Goal: Book appointment/travel/reservation

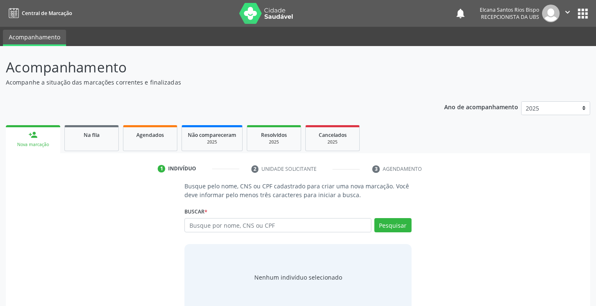
click at [247, 228] on input "text" at bounding box center [277, 225] width 186 height 14
type input "705801402730231"
click at [392, 223] on button "Pesquisar" at bounding box center [392, 225] width 37 height 14
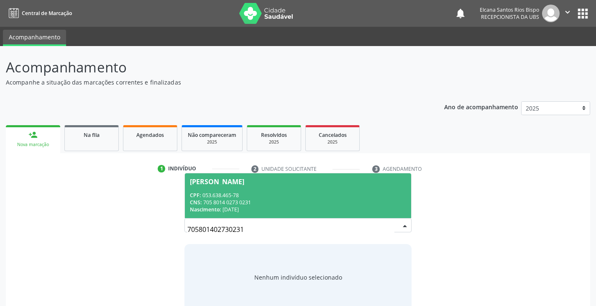
click at [210, 196] on div "CPF: 053.638.465-78" at bounding box center [298, 194] width 216 height 7
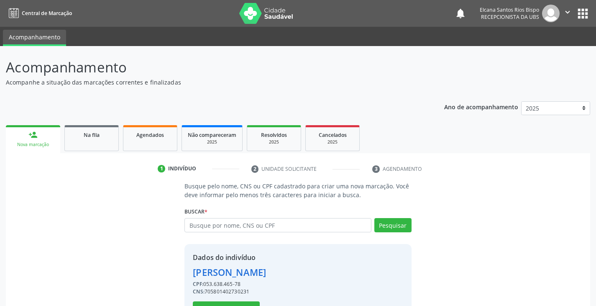
scroll to position [30, 0]
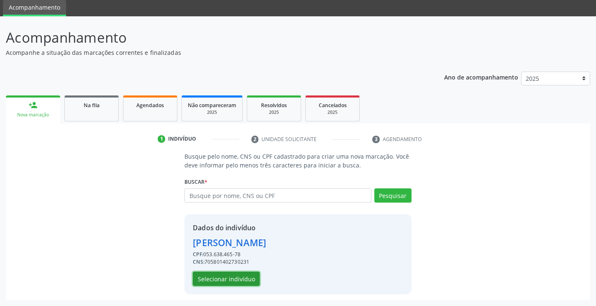
click at [237, 276] on button "Selecionar indivíduo" at bounding box center [226, 278] width 67 height 14
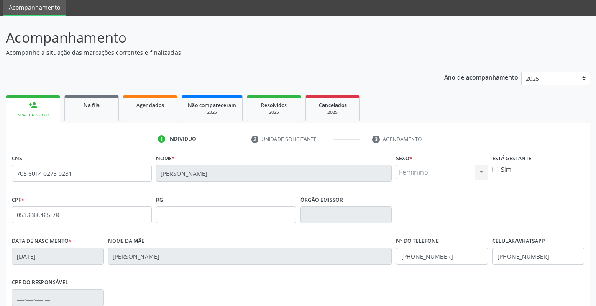
scroll to position [148, 0]
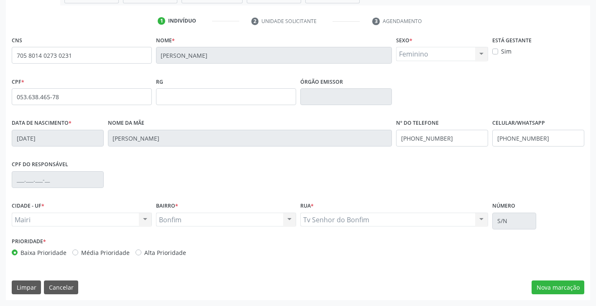
click at [160, 255] on label "Alta Prioridade" at bounding box center [165, 252] width 42 height 9
click at [141, 255] on input "Alta Prioridade" at bounding box center [138, 252] width 6 height 8
radio input "true"
click at [554, 285] on button "Nova marcação" at bounding box center [557, 287] width 53 height 14
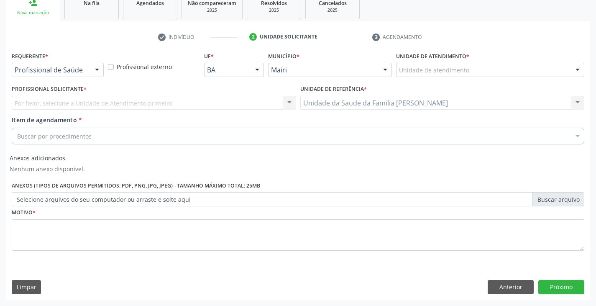
scroll to position [132, 0]
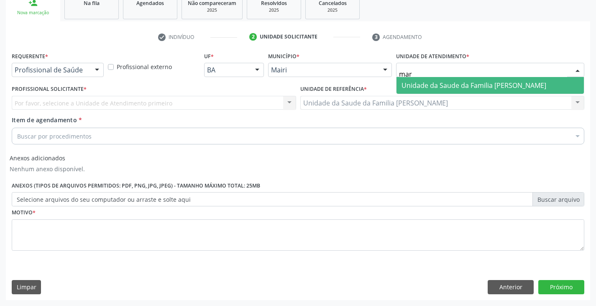
type input "mari"
click at [446, 88] on span "Unidade da Saude da Familia [PERSON_NAME]" at bounding box center [473, 85] width 145 height 9
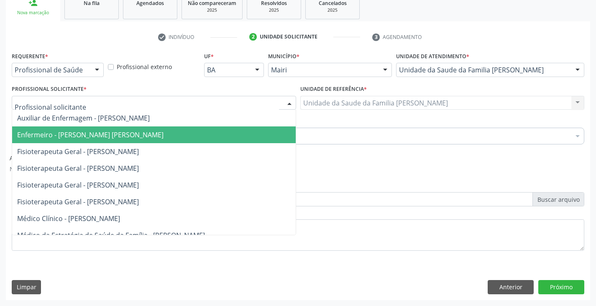
click at [70, 135] on span "Enfermeiro - [PERSON_NAME] [PERSON_NAME]" at bounding box center [90, 134] width 146 height 9
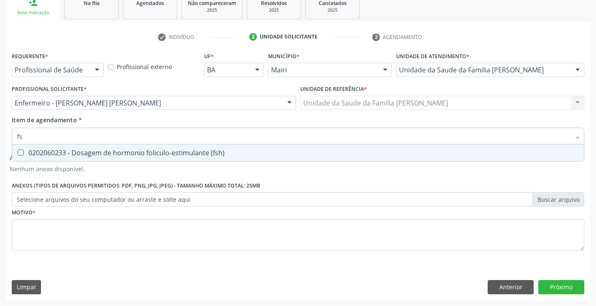
type input "fsh"
click at [101, 153] on div "0202060233 - Dosagem de hormonio foliculo-estimulante (fsh)" at bounding box center [297, 152] width 561 height 7
checkbox \(fsh\) "true"
type input "f"
checkbox \(fsh\) "false"
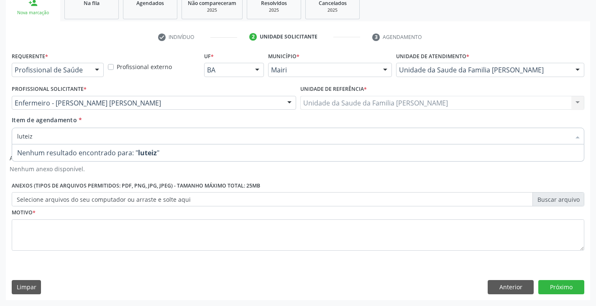
type input "lutei"
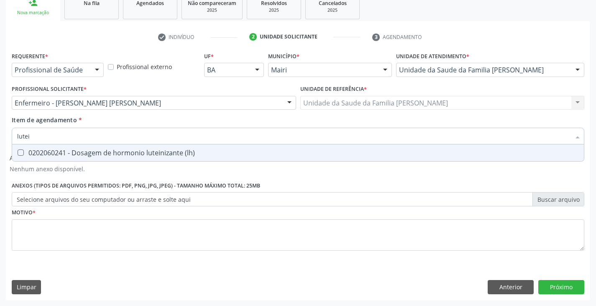
click at [102, 153] on div "0202060241 - Dosagem de hormonio luteinizante (lh)" at bounding box center [297, 152] width 561 height 7
checkbox \(lh\) "true"
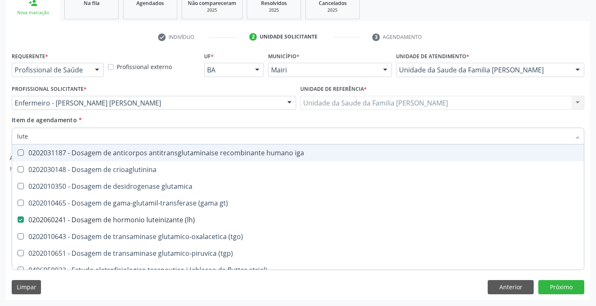
type input "lut"
checkbox iga "false"
type input "lu"
checkbox \(lh\) "false"
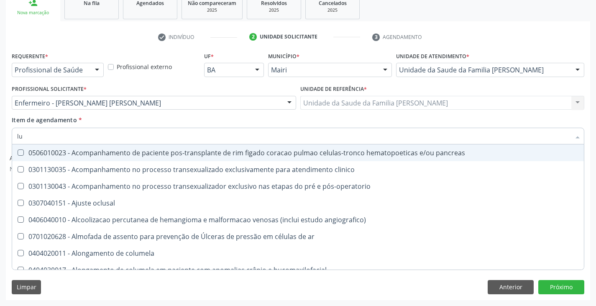
type input "l"
checkbox \(lh\) "false"
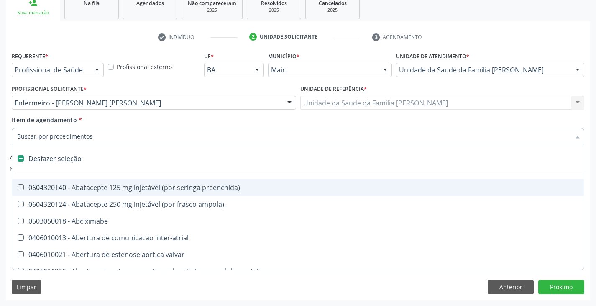
type input "w"
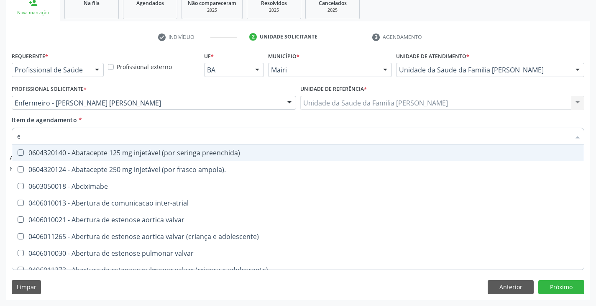
type input "es"
checkbox implantavel "true"
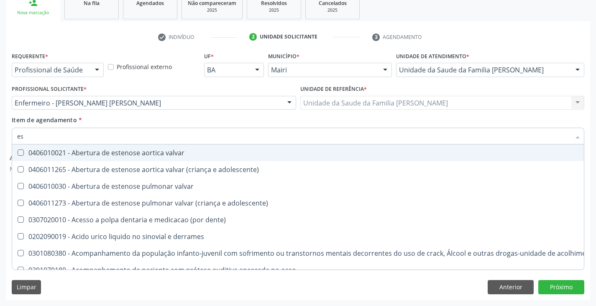
type input "est"
checkbox níveis "true"
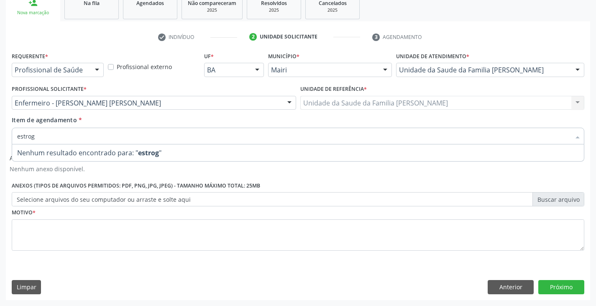
type input "estro"
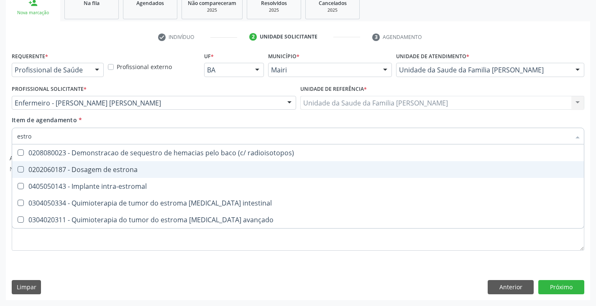
click at [102, 162] on span "0202060187 - Dosagem de estrona" at bounding box center [297, 169] width 571 height 17
checkbox estrona "true"
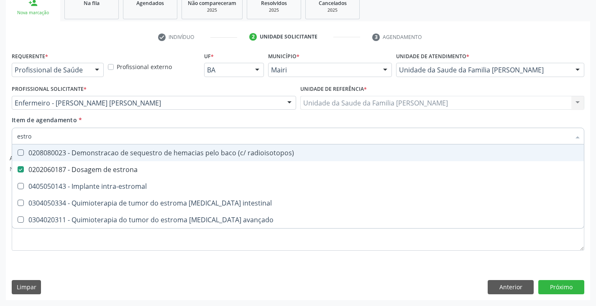
type input "estr"
checkbox estrona "false"
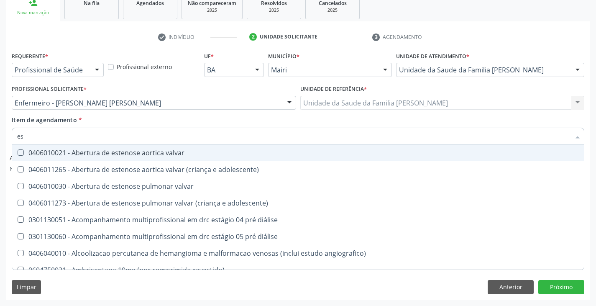
type input "e"
checkbox estrona "false"
checkbox \(fsh\) "false"
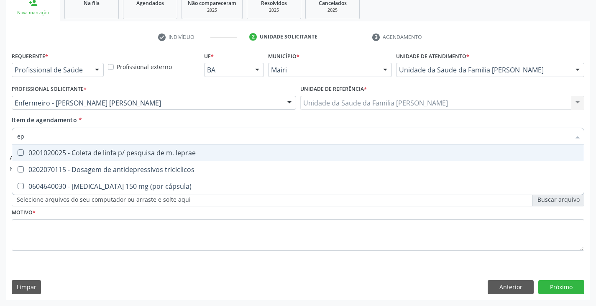
type input "e"
type input "proges"
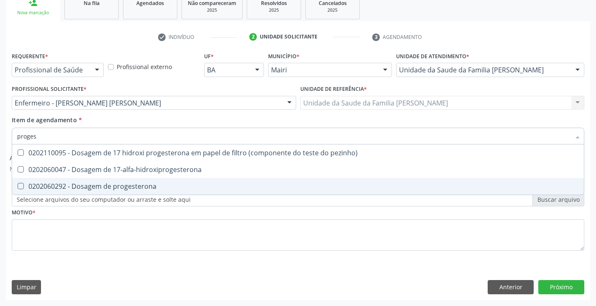
click at [99, 183] on div "0202060292 - Dosagem de progesterona" at bounding box center [297, 186] width 561 height 7
checkbox progesterona "true"
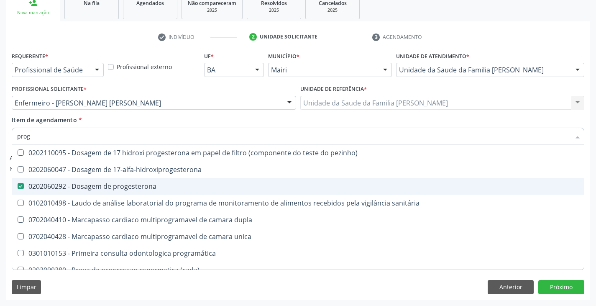
type input "pro"
checkbox progesterona "false"
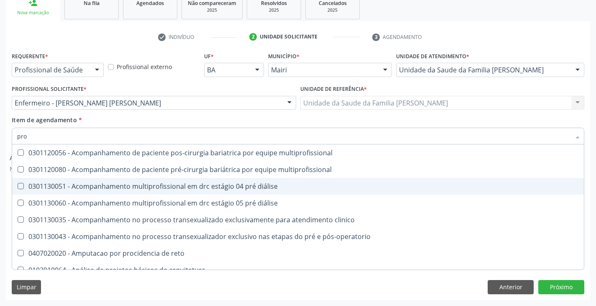
type input "pr"
checkbox progesterona "false"
checkbox removivel "true"
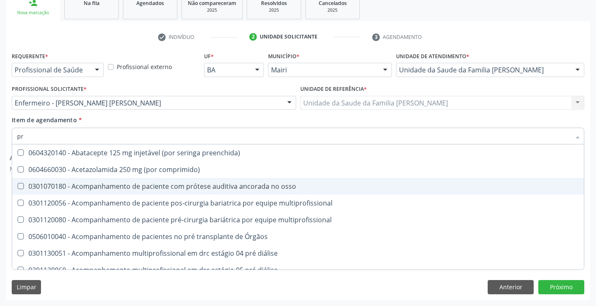
type input "p"
checkbox progesterona "false"
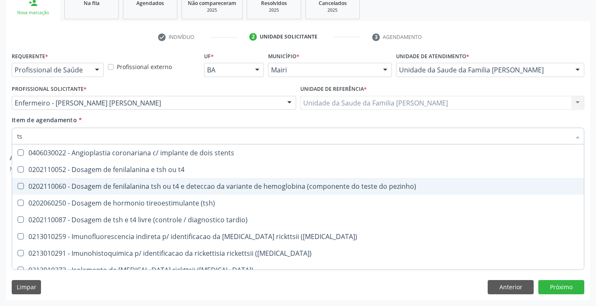
type input "tsh"
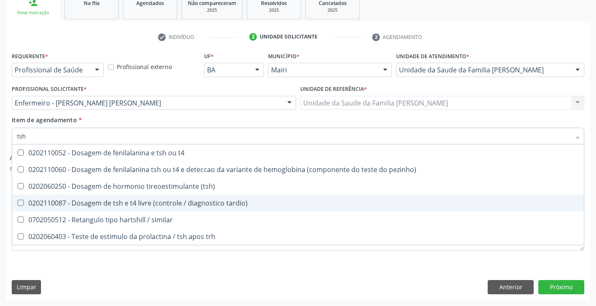
click at [97, 205] on div "0202110087 - Dosagem de tsh e t4 livre (controle / diagnostico tardio)" at bounding box center [297, 202] width 561 height 7
checkbox tardio\) "true"
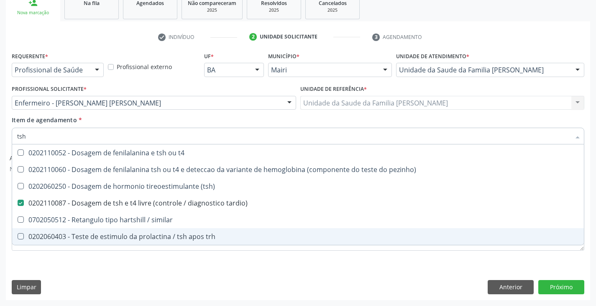
click at [91, 258] on div "Requerente * Profissional de Saúde Profissional de Saúde Paciente Nenhum result…" at bounding box center [298, 156] width 572 height 212
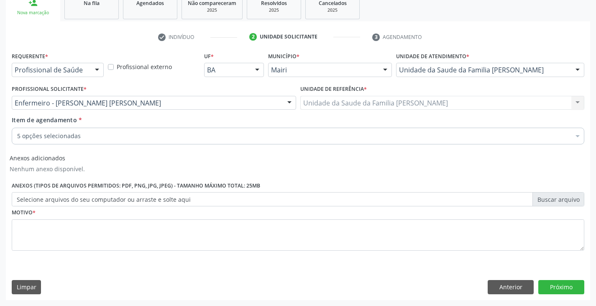
checkbox \(fsh\) "true"
checkbox \(lh\) "true"
checkbox progesterona "true"
checkbox tardio\) "true"
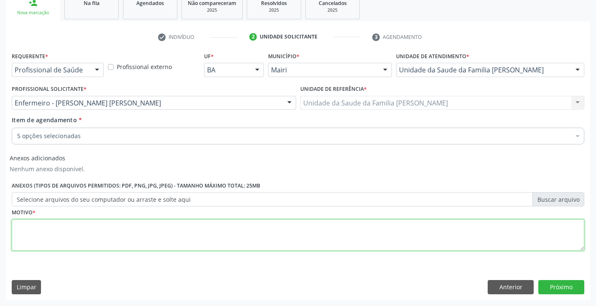
click at [59, 228] on textarea at bounding box center [298, 235] width 572 height 32
type textarea "avaliação"
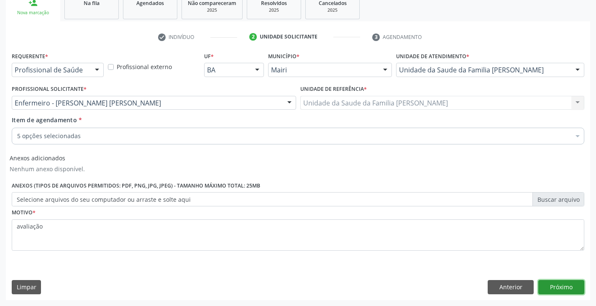
click at [564, 286] on button "Próximo" at bounding box center [561, 287] width 46 height 14
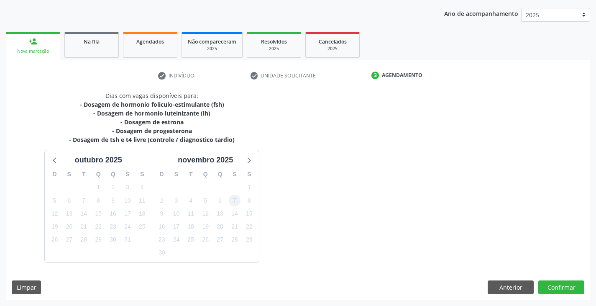
scroll to position [118, 0]
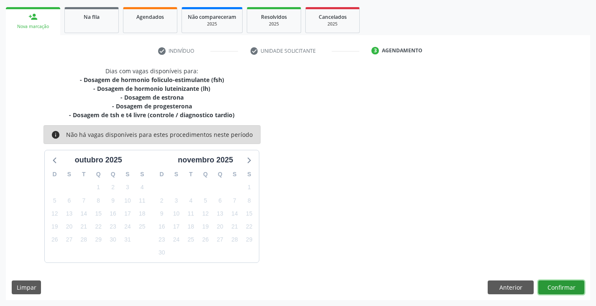
click at [551, 286] on button "Confirmar" at bounding box center [561, 287] width 46 height 14
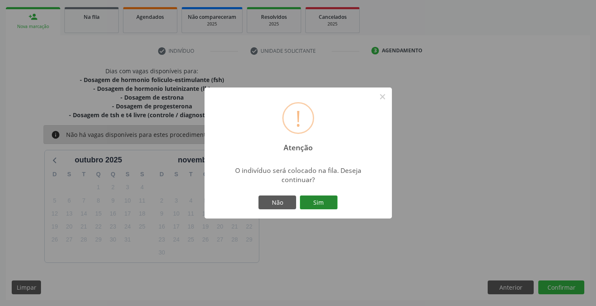
click at [311, 200] on button "Sim" at bounding box center [319, 202] width 38 height 14
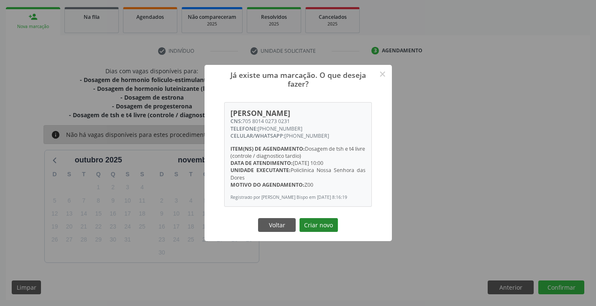
click at [330, 229] on button "Criar novo" at bounding box center [318, 225] width 38 height 14
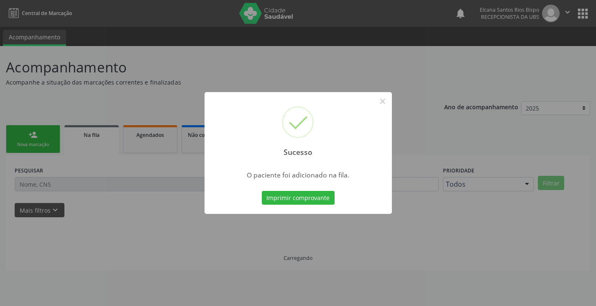
scroll to position [0, 0]
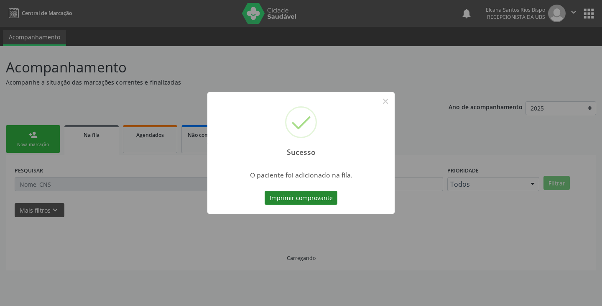
click at [318, 195] on button "Imprimir comprovante" at bounding box center [301, 198] width 73 height 14
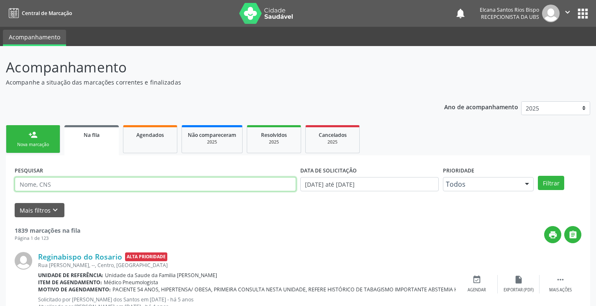
click at [86, 185] on input "text" at bounding box center [155, 184] width 281 height 14
click at [60, 182] on input "text" at bounding box center [155, 184] width 281 height 14
paste input "705 8014 0273 0231"
type input "705 8014 0273 0231"
click at [538, 176] on button "Filtrar" at bounding box center [551, 183] width 26 height 14
